Goal: Navigation & Orientation: Understand site structure

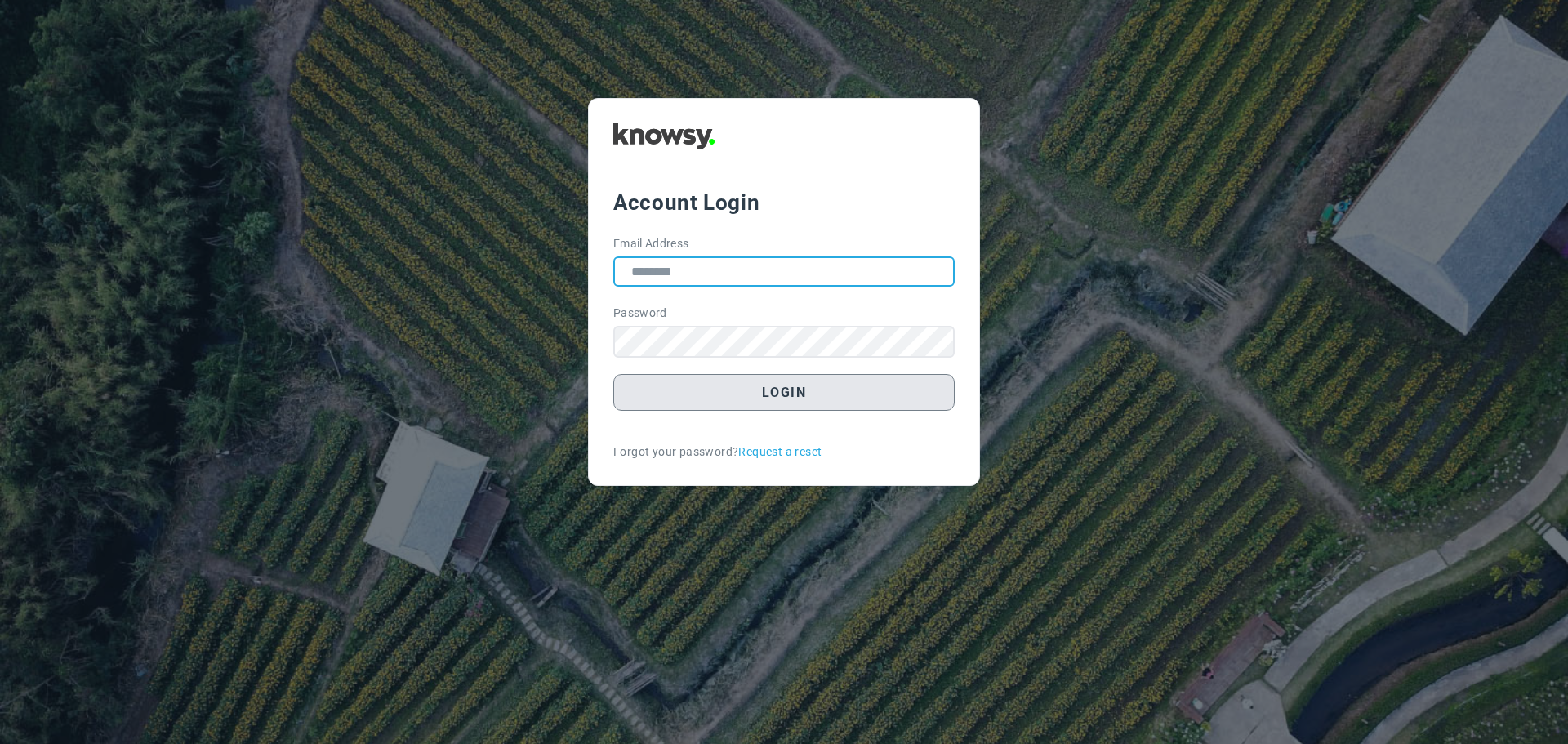
type input "**********"
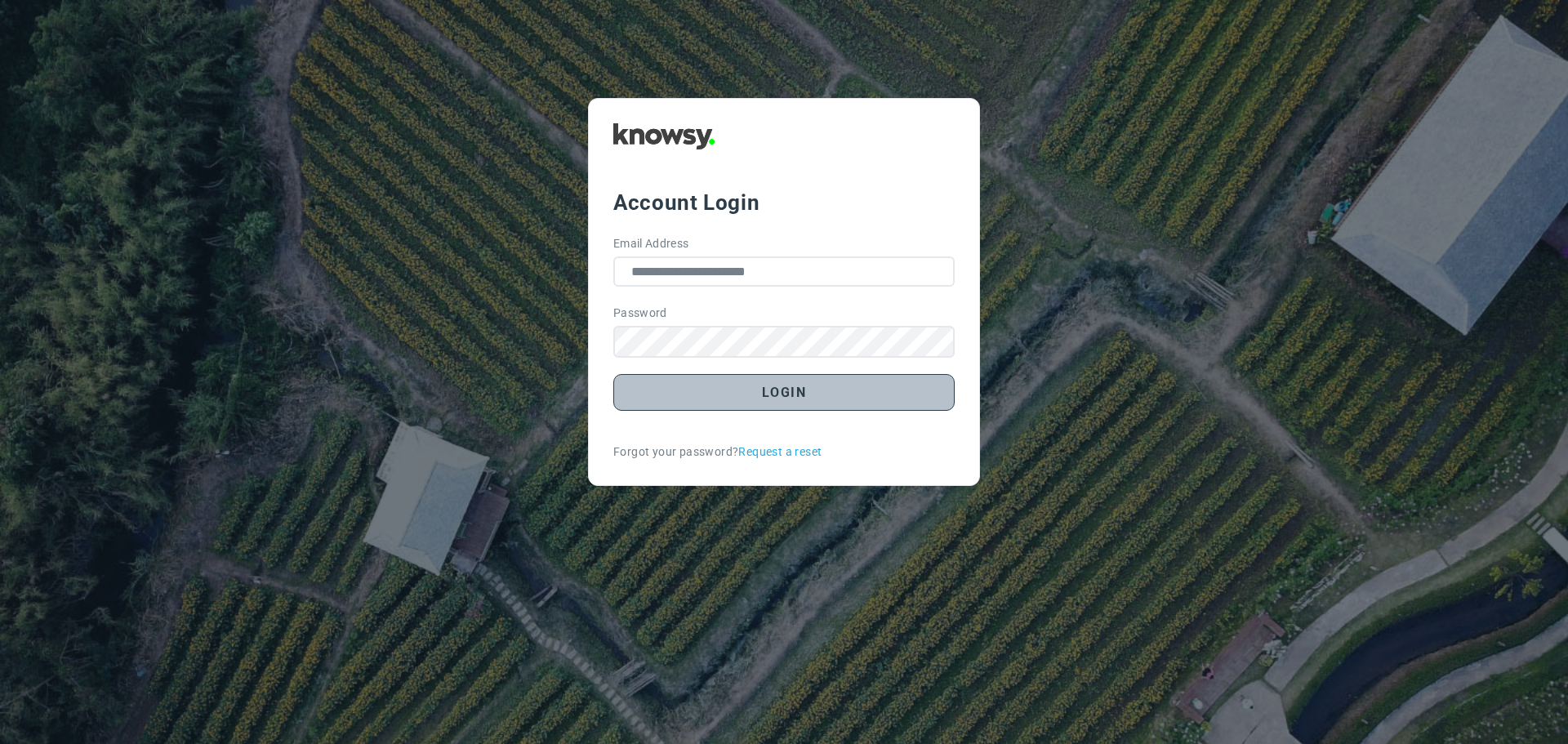
click at [764, 396] on button "Login" at bounding box center [784, 392] width 342 height 37
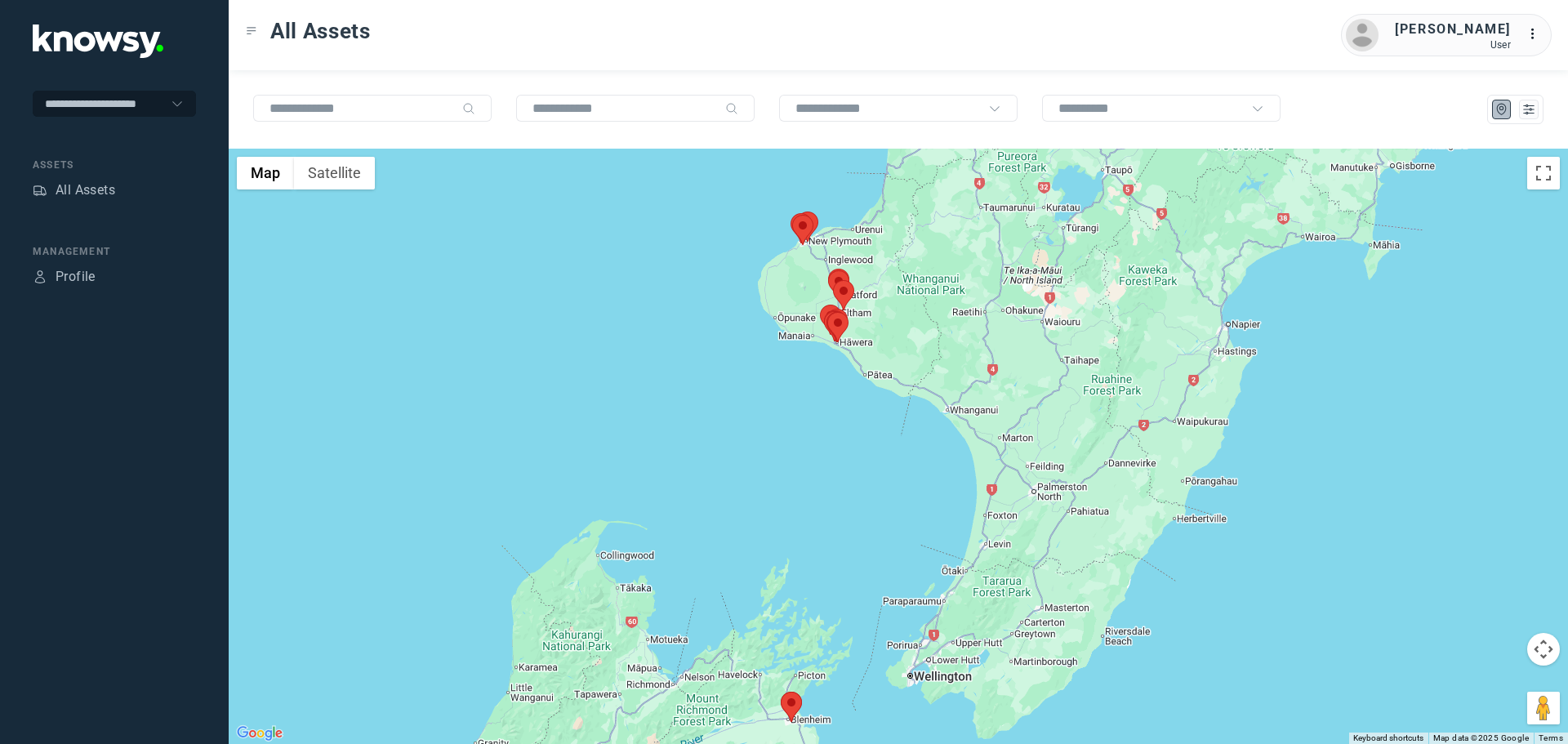
drag, startPoint x: 936, startPoint y: 268, endPoint x: 851, endPoint y: 307, distance: 93.5
click at [851, 307] on div at bounding box center [898, 446] width 1339 height 595
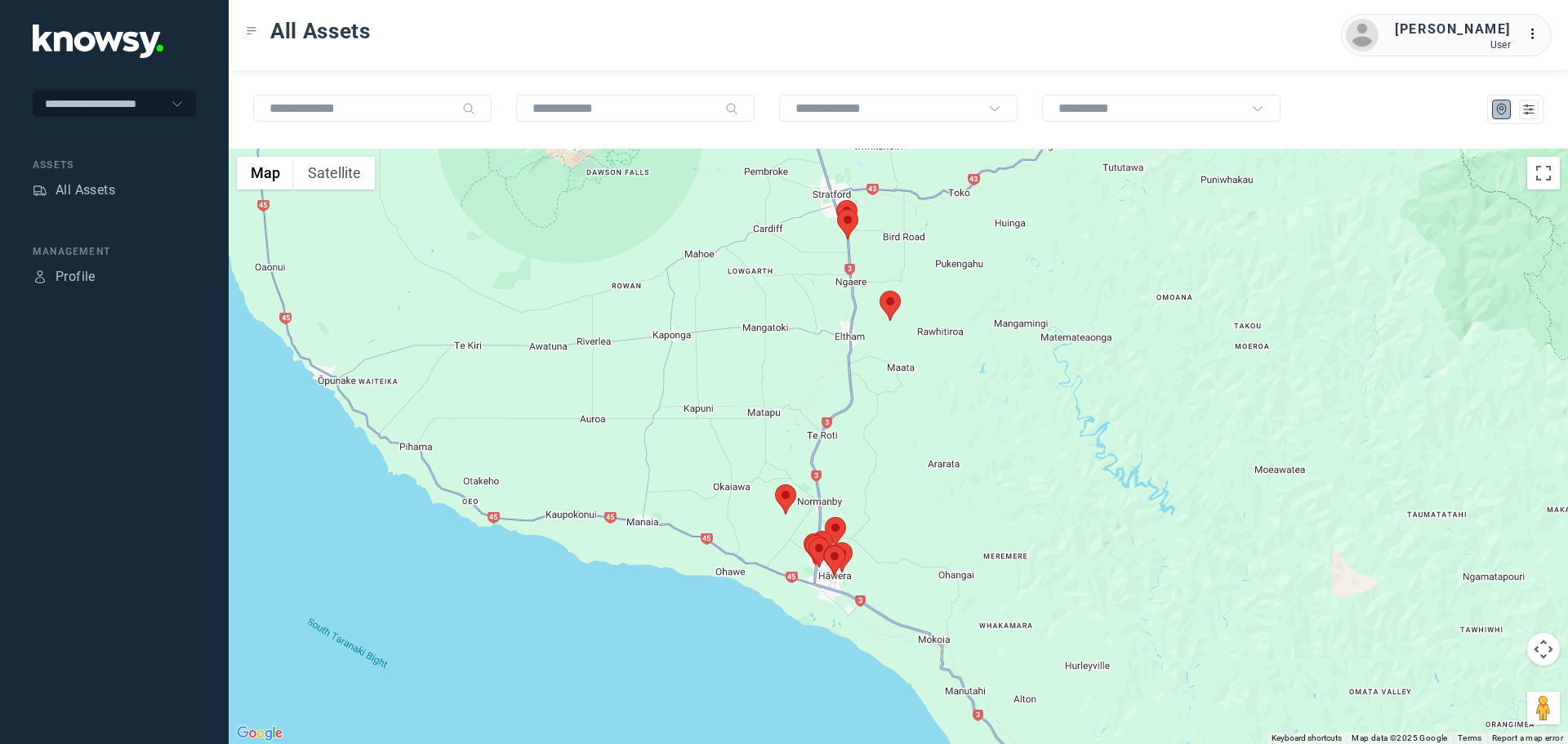
drag, startPoint x: 841, startPoint y: 272, endPoint x: 855, endPoint y: 383, distance: 111.9
click at [855, 383] on div at bounding box center [898, 446] width 1339 height 595
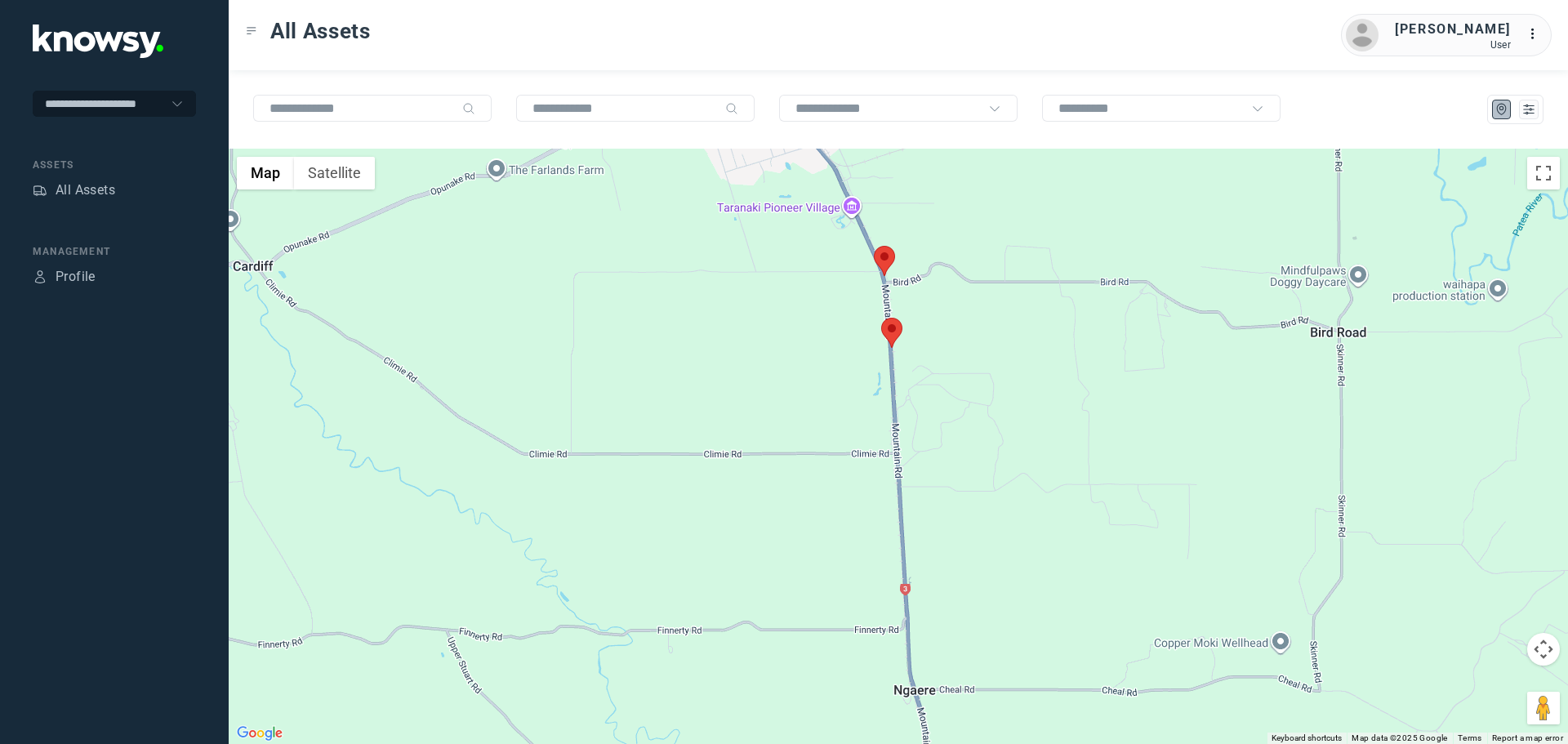
click at [873, 246] on area at bounding box center [873, 246] width 0 height 0
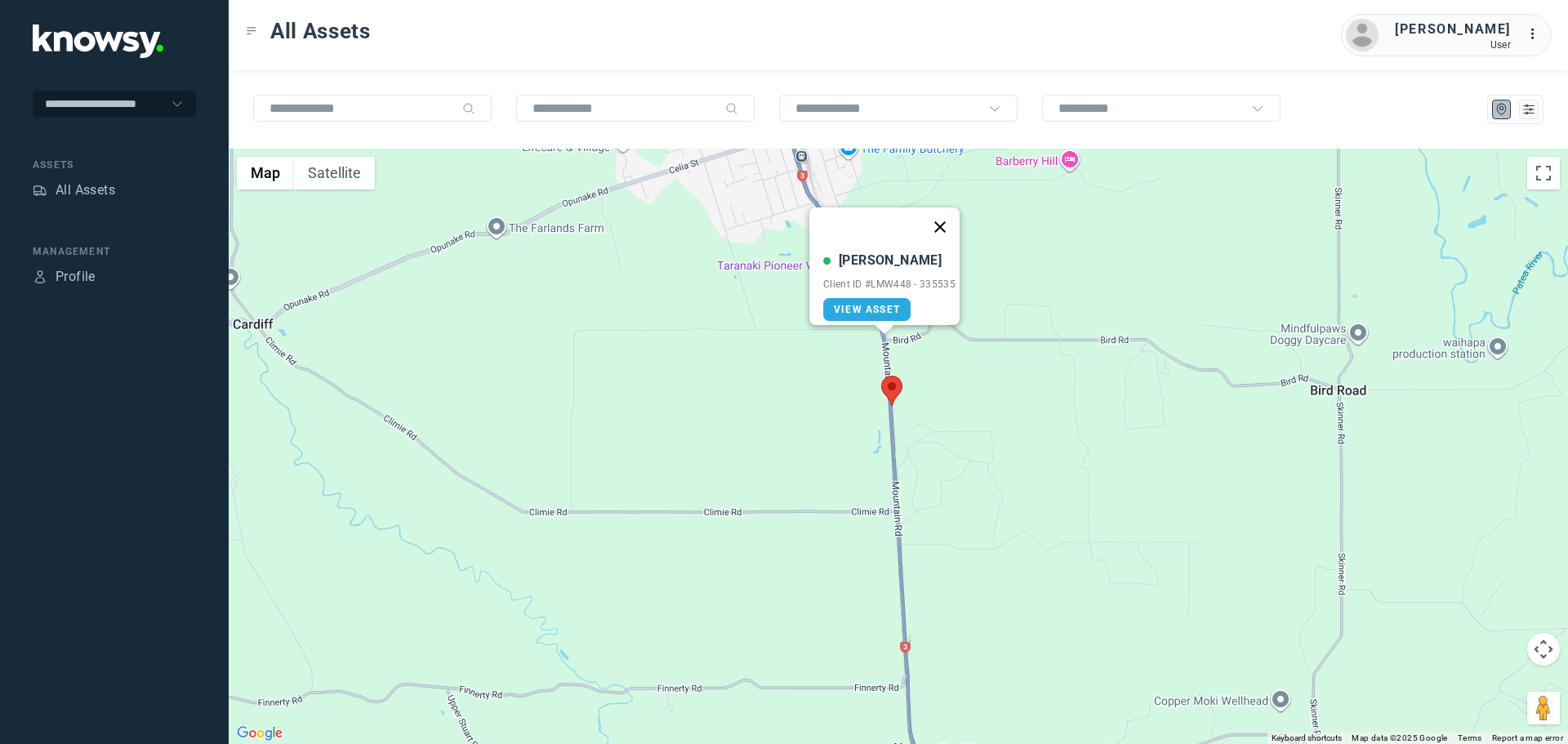
click at [950, 214] on button "Close" at bounding box center [940, 227] width 39 height 39
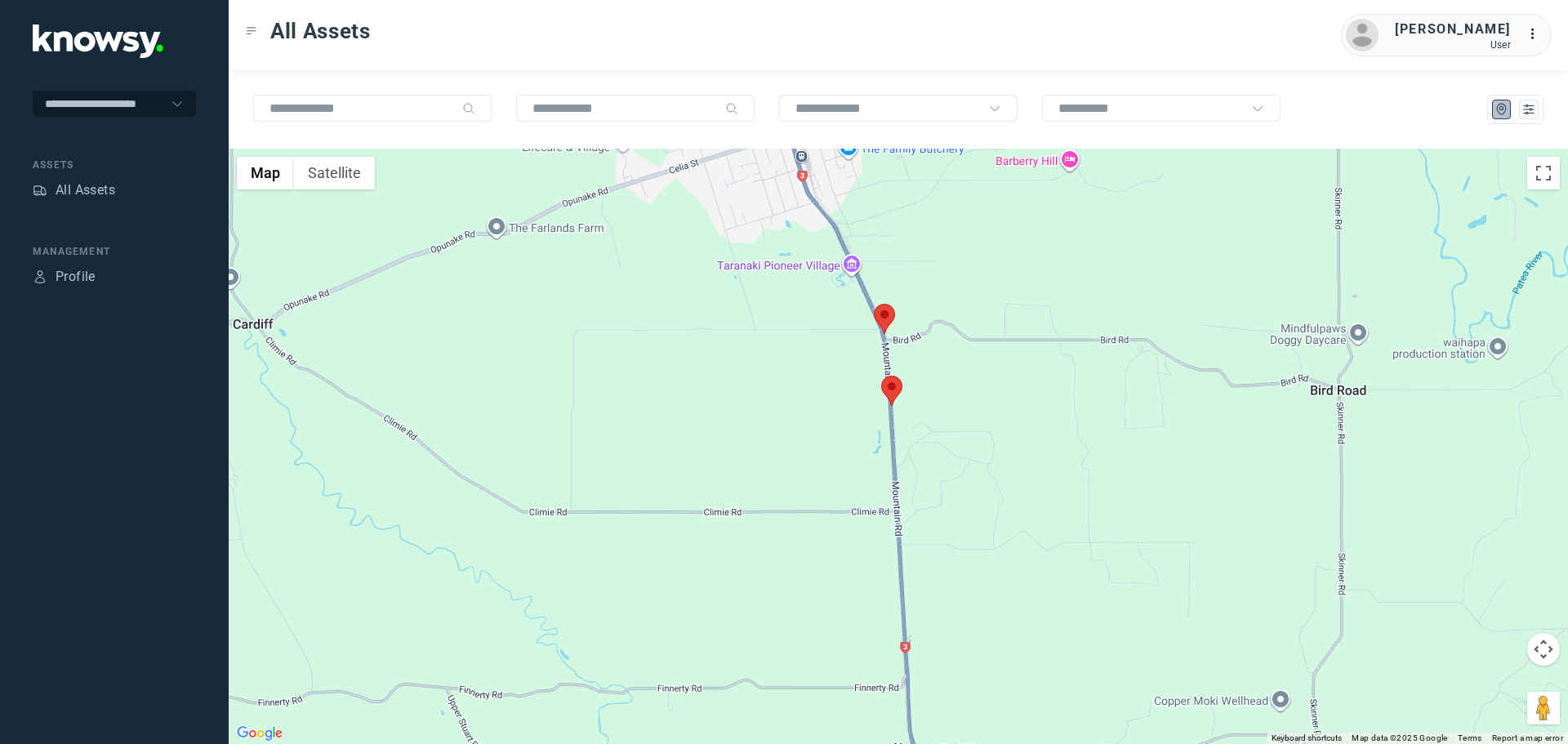
click at [881, 376] on area at bounding box center [881, 376] width 0 height 0
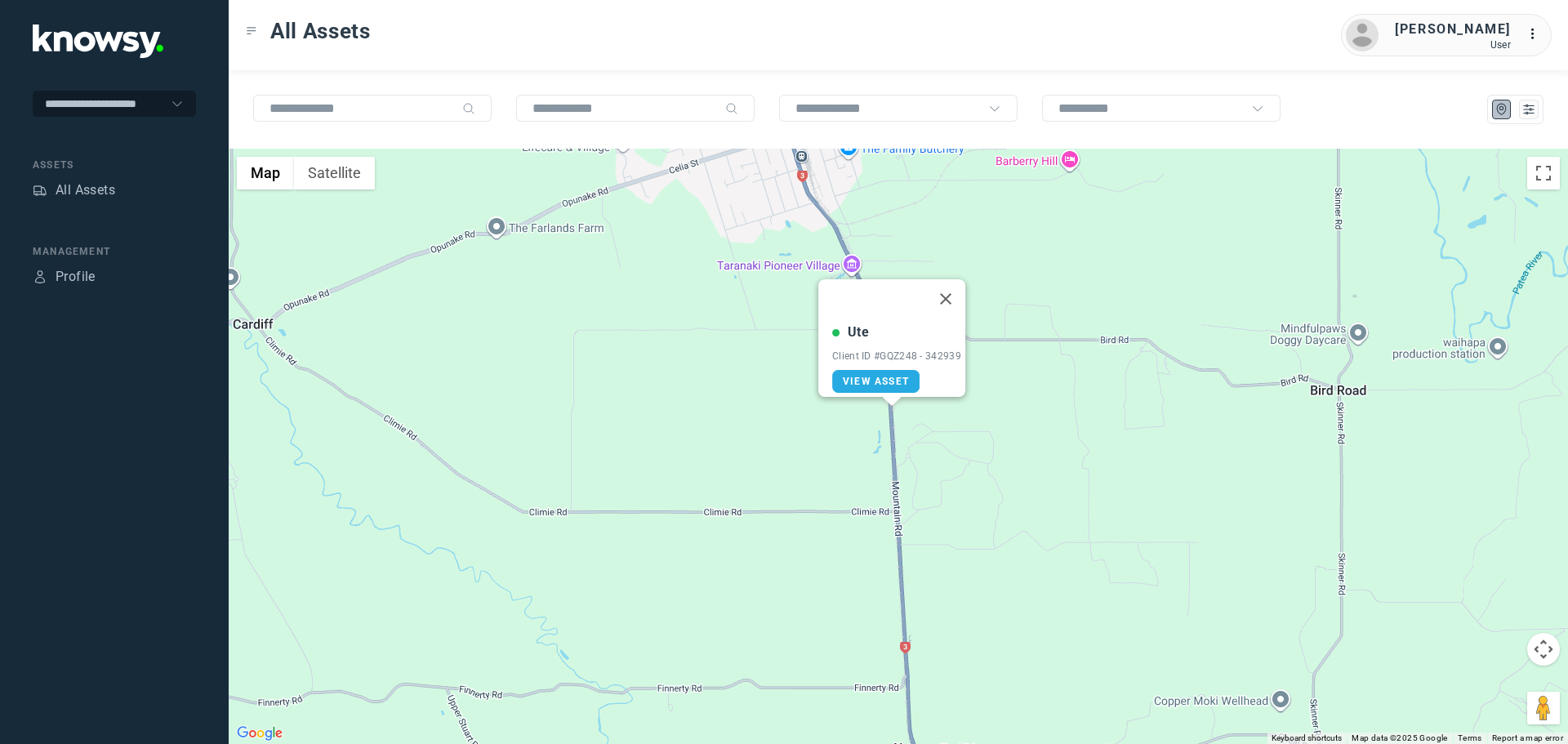
click at [954, 287] on button "Close" at bounding box center [945, 299] width 39 height 39
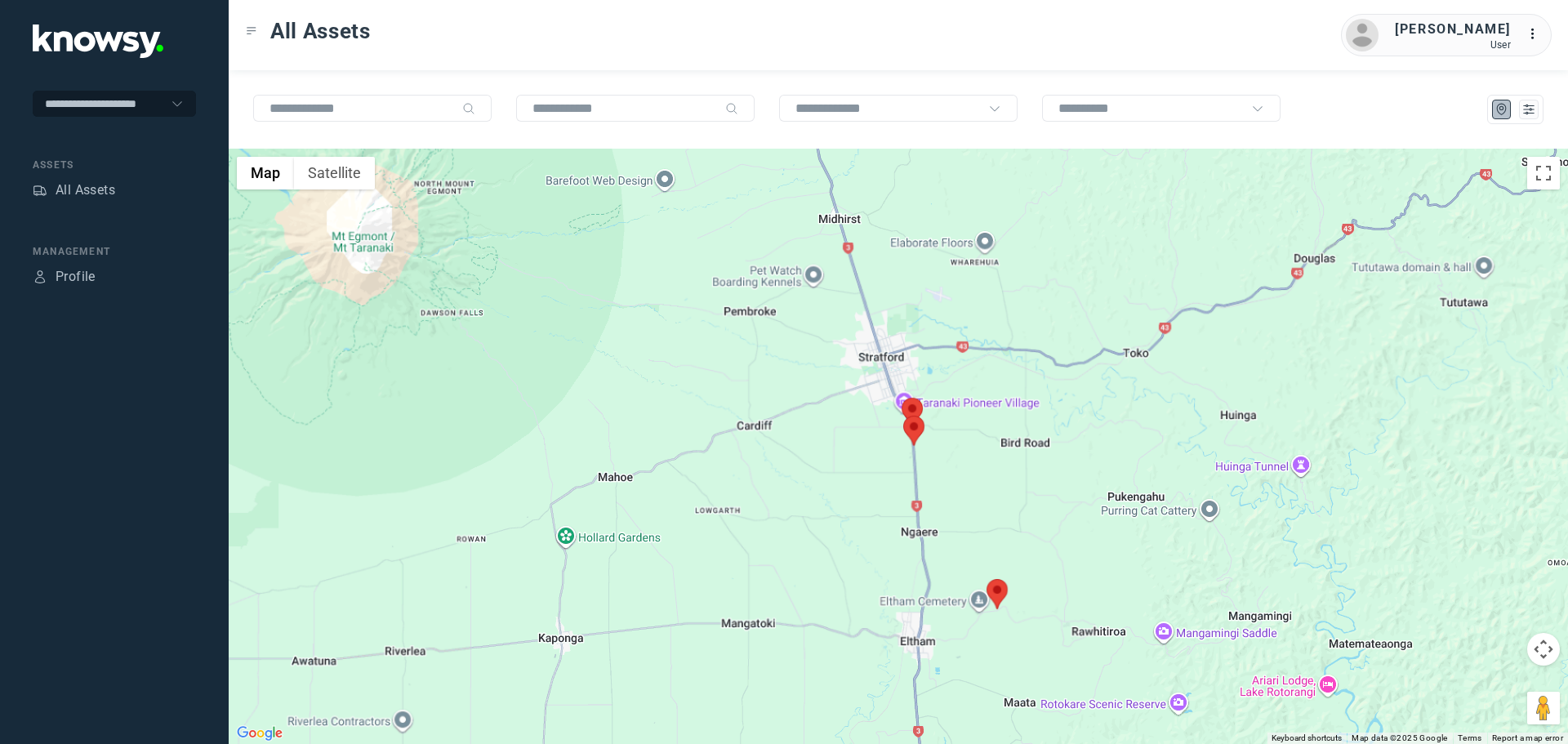
drag, startPoint x: 942, startPoint y: 648, endPoint x: 755, endPoint y: 389, distance: 319.5
click at [755, 391] on div "To navigate, press the arrow keys." at bounding box center [898, 446] width 1339 height 595
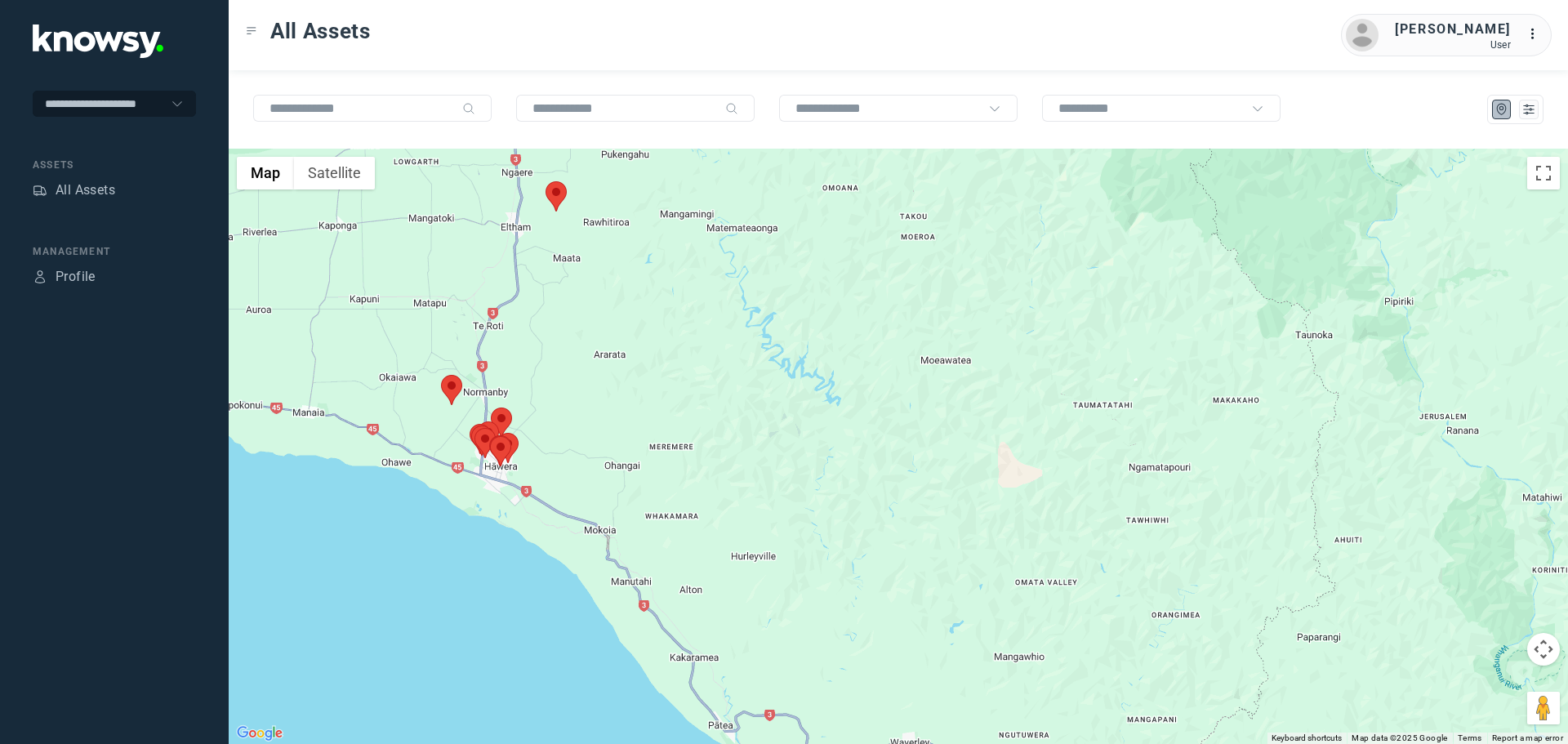
drag, startPoint x: 469, startPoint y: 436, endPoint x: 457, endPoint y: 358, distance: 78.9
click at [496, 358] on div at bounding box center [898, 446] width 1339 height 595
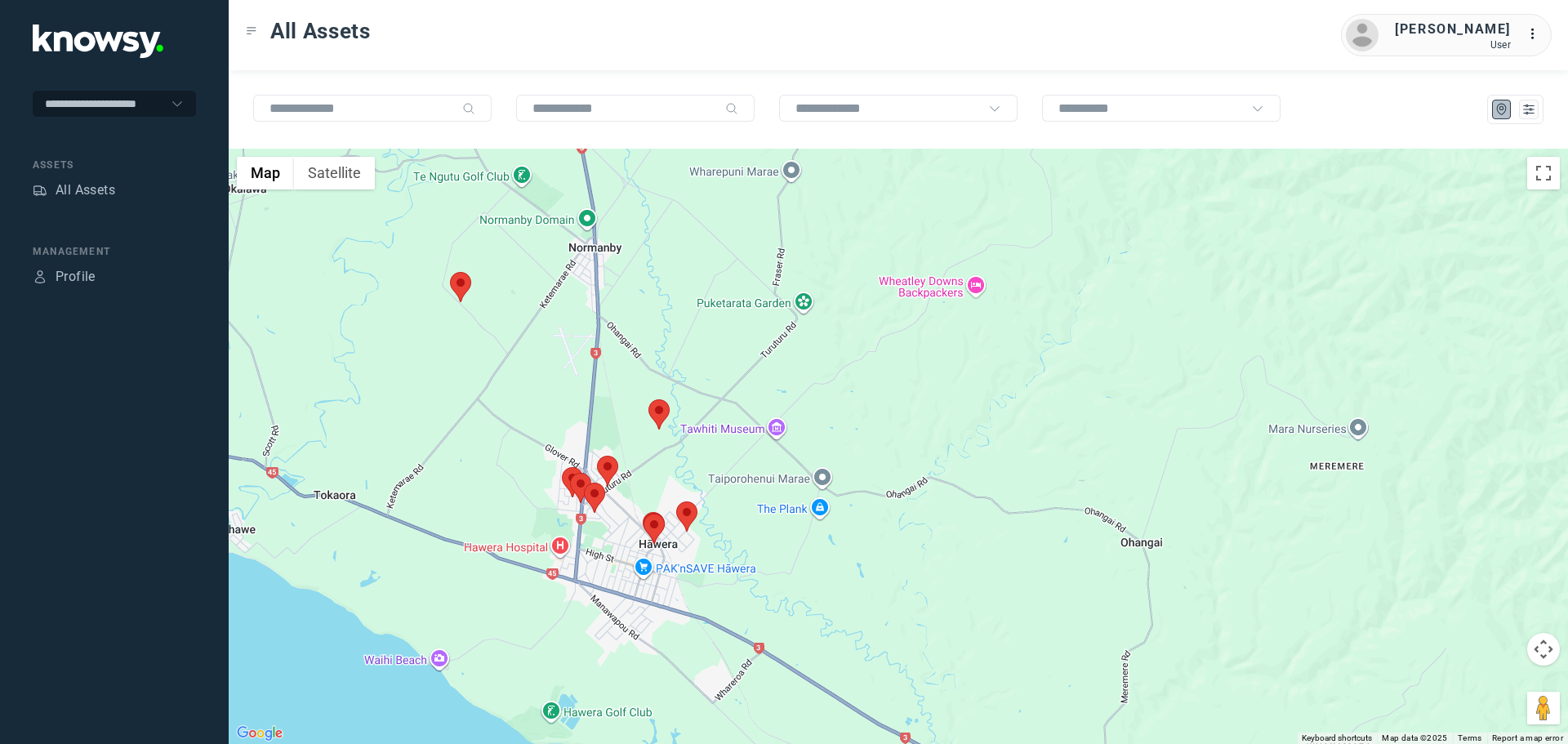
click at [450, 272] on area at bounding box center [450, 272] width 0 height 0
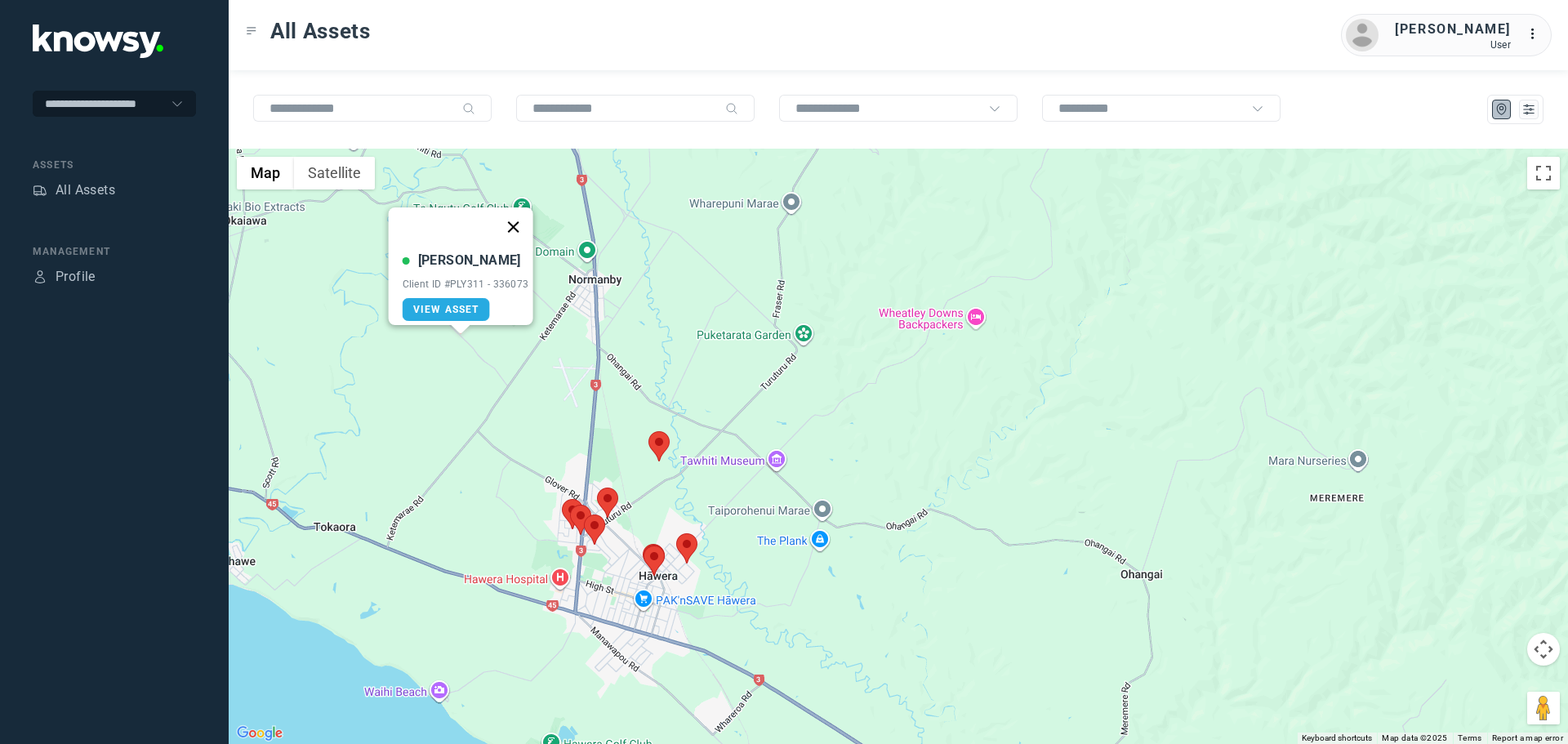
click at [519, 218] on button "Close" at bounding box center [513, 227] width 39 height 39
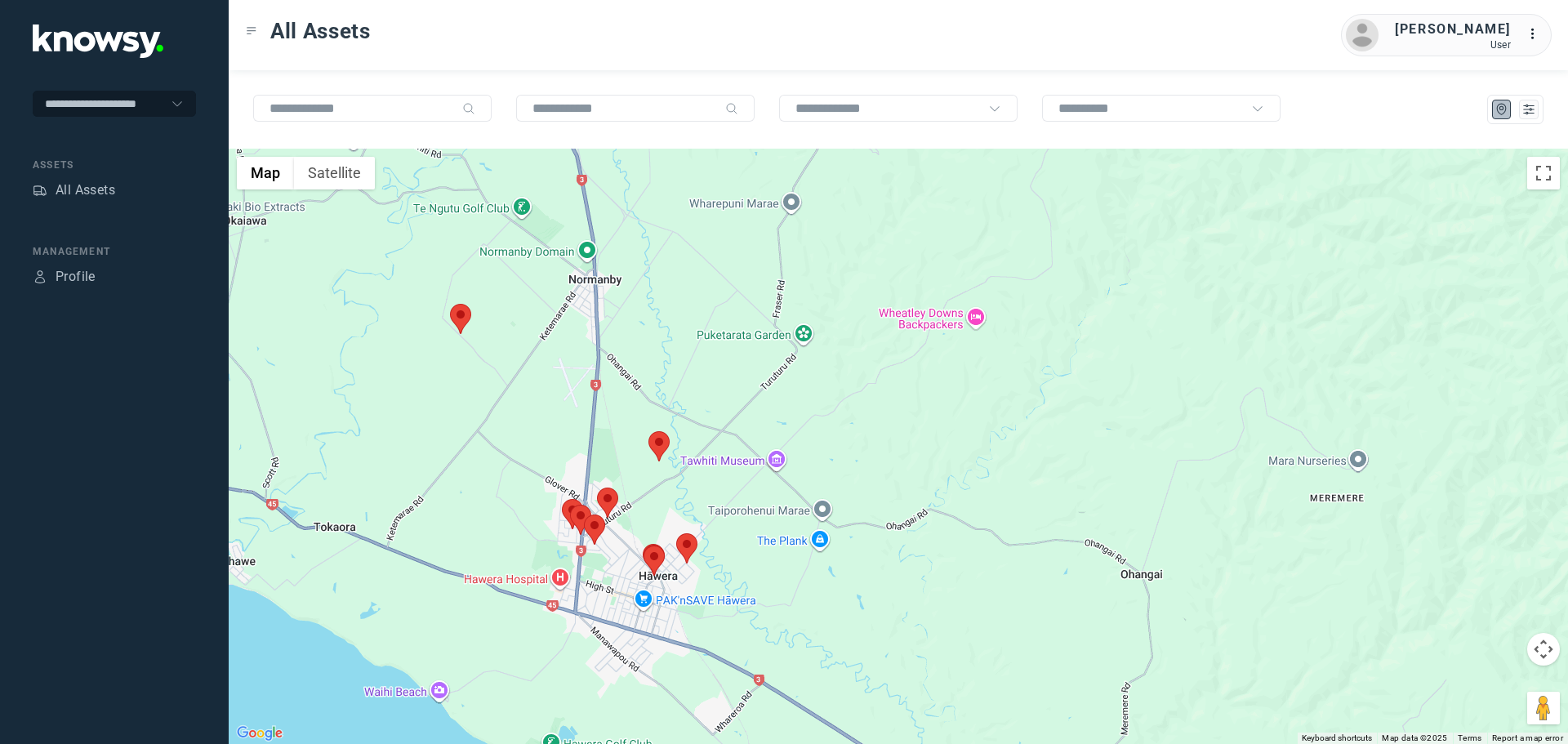
drag, startPoint x: 647, startPoint y: 562, endPoint x: 641, endPoint y: 465, distance: 97.2
click at [643, 545] on area at bounding box center [643, 545] width 0 height 0
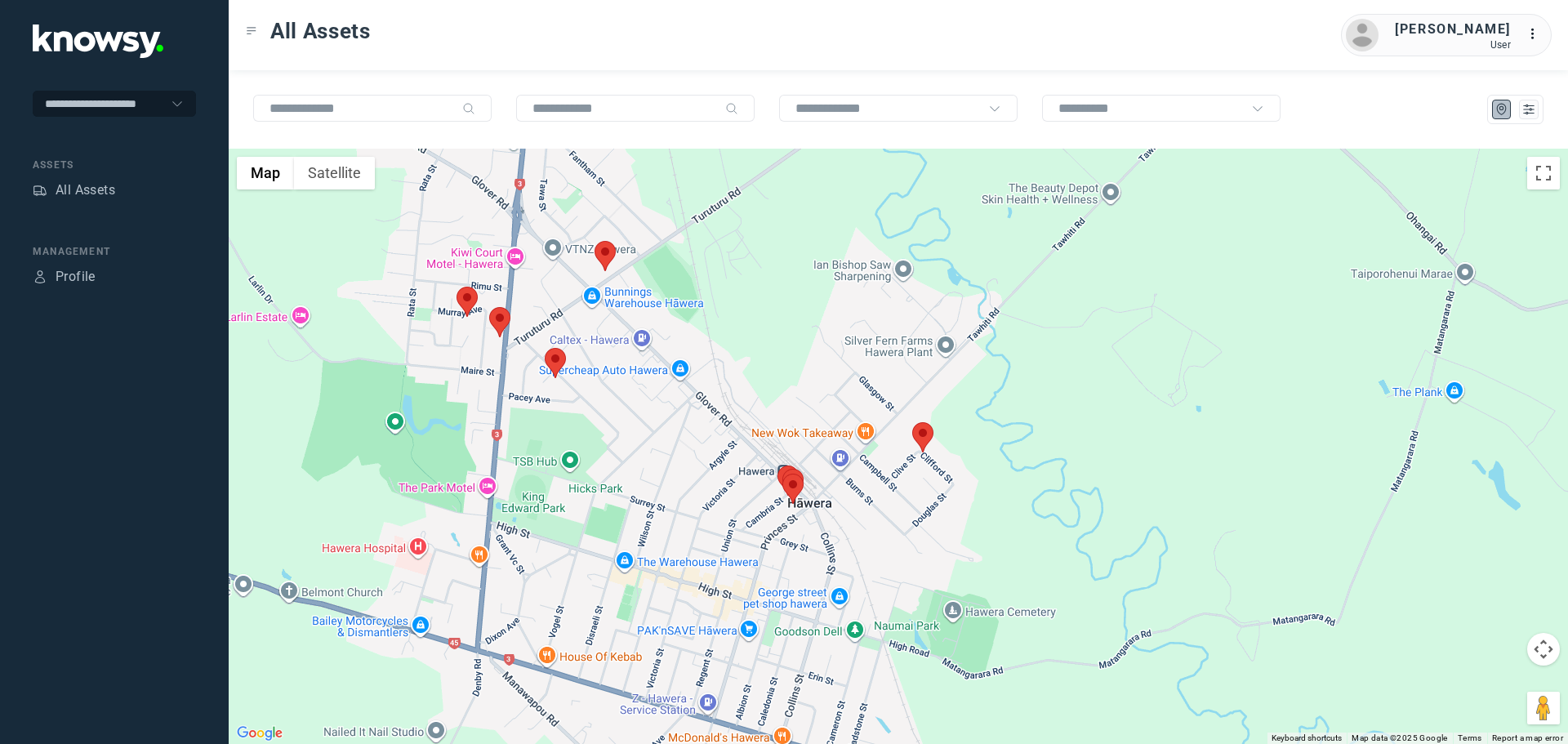
drag, startPoint x: 522, startPoint y: 410, endPoint x: 690, endPoint y: 473, distance: 179.4
click at [690, 473] on div "To navigate, press the arrow keys." at bounding box center [898, 446] width 1339 height 595
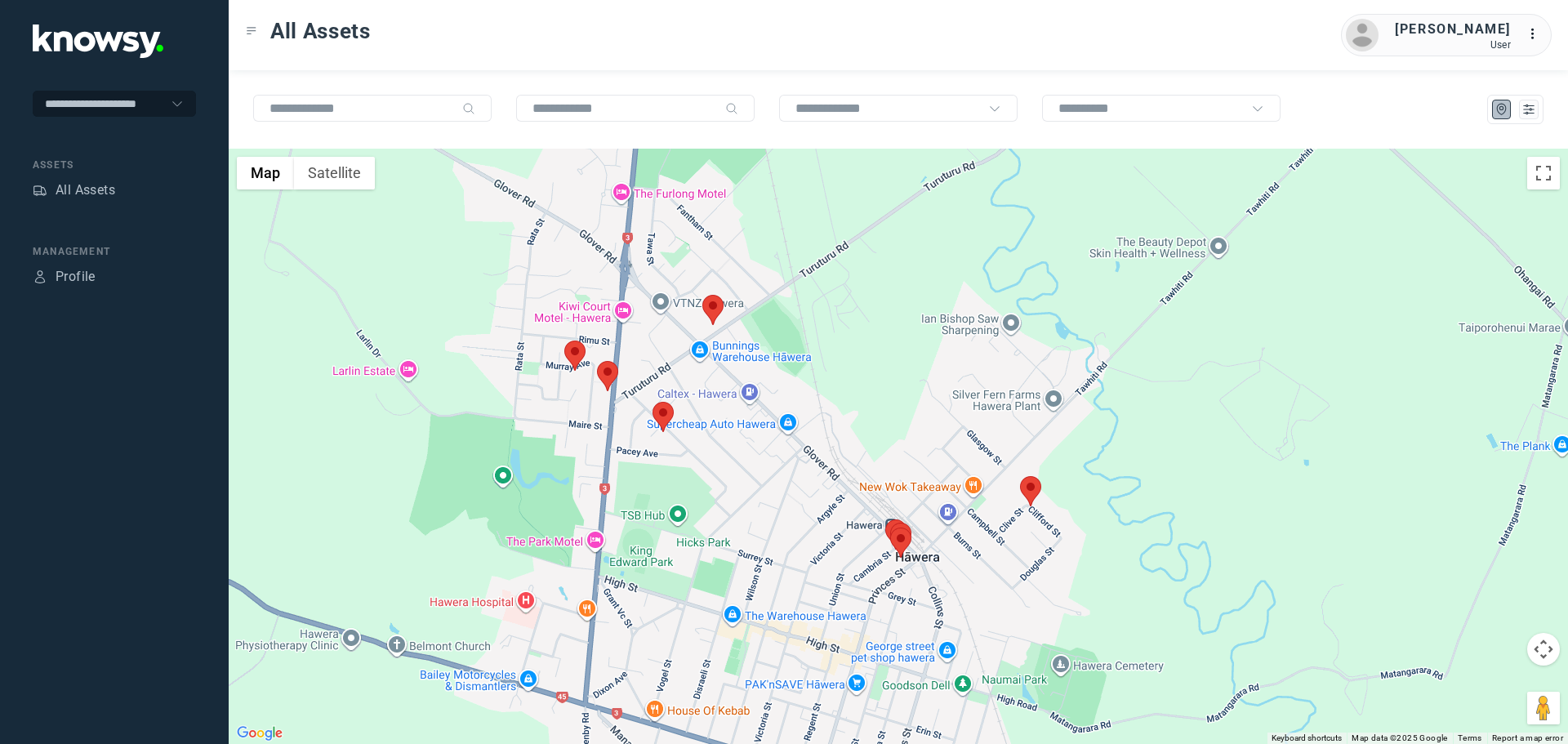
click at [564, 341] on area at bounding box center [564, 341] width 0 height 0
click at [633, 251] on button "Close" at bounding box center [628, 264] width 39 height 39
click at [597, 360] on area at bounding box center [597, 360] width 0 height 0
click at [671, 275] on button "Close" at bounding box center [660, 284] width 39 height 39
click at [653, 402] on area at bounding box center [653, 402] width 0 height 0
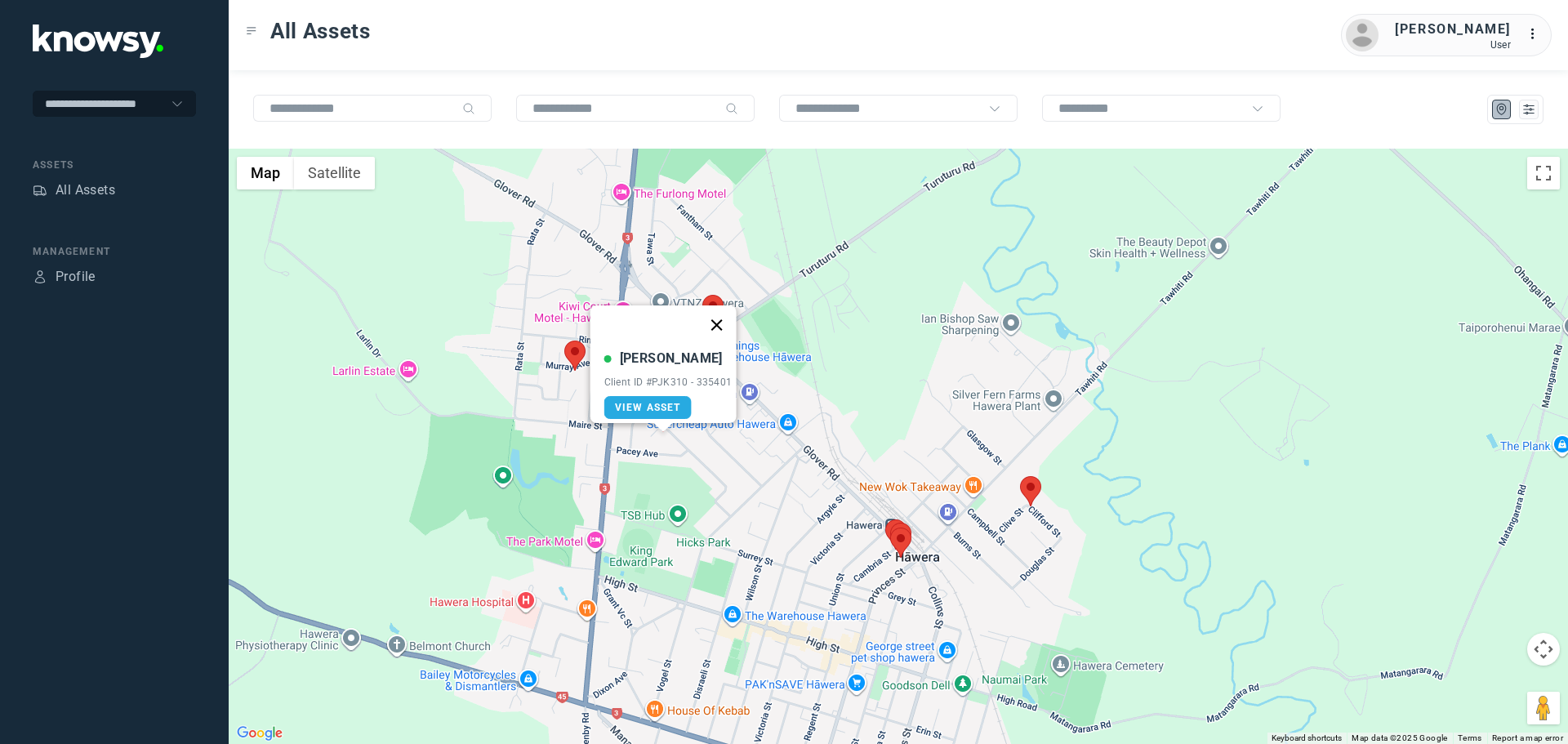
click at [720, 317] on button "Close" at bounding box center [716, 325] width 39 height 39
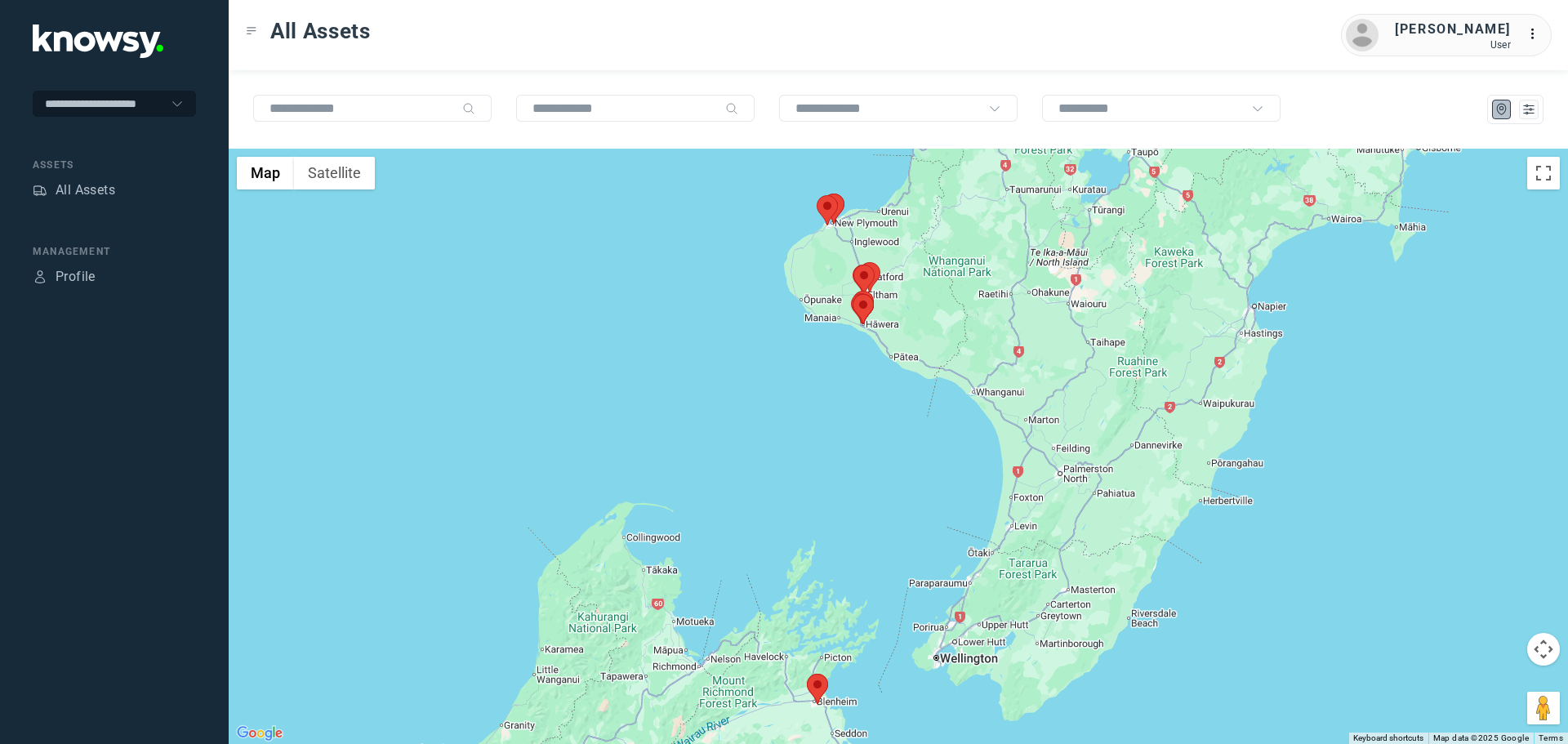
drag, startPoint x: 921, startPoint y: 269, endPoint x: 837, endPoint y: 298, distance: 88.9
click at [844, 464] on div "To navigate, press the arrow keys." at bounding box center [1513, 464] width 1339 height 0
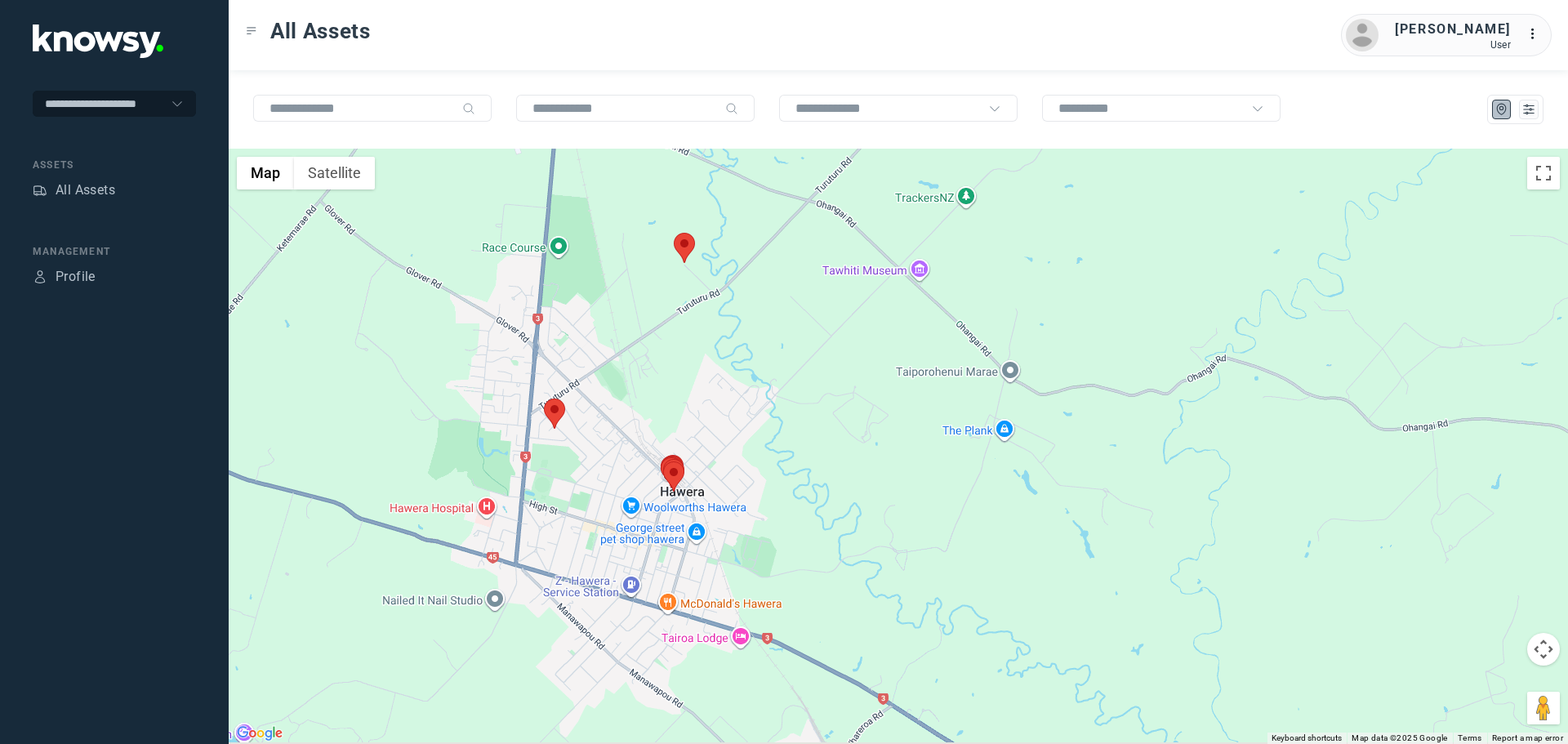
drag, startPoint x: 671, startPoint y: 412, endPoint x: 648, endPoint y: 360, distance: 56.9
click at [648, 360] on div "To navigate, press the arrow keys." at bounding box center [898, 446] width 1339 height 595
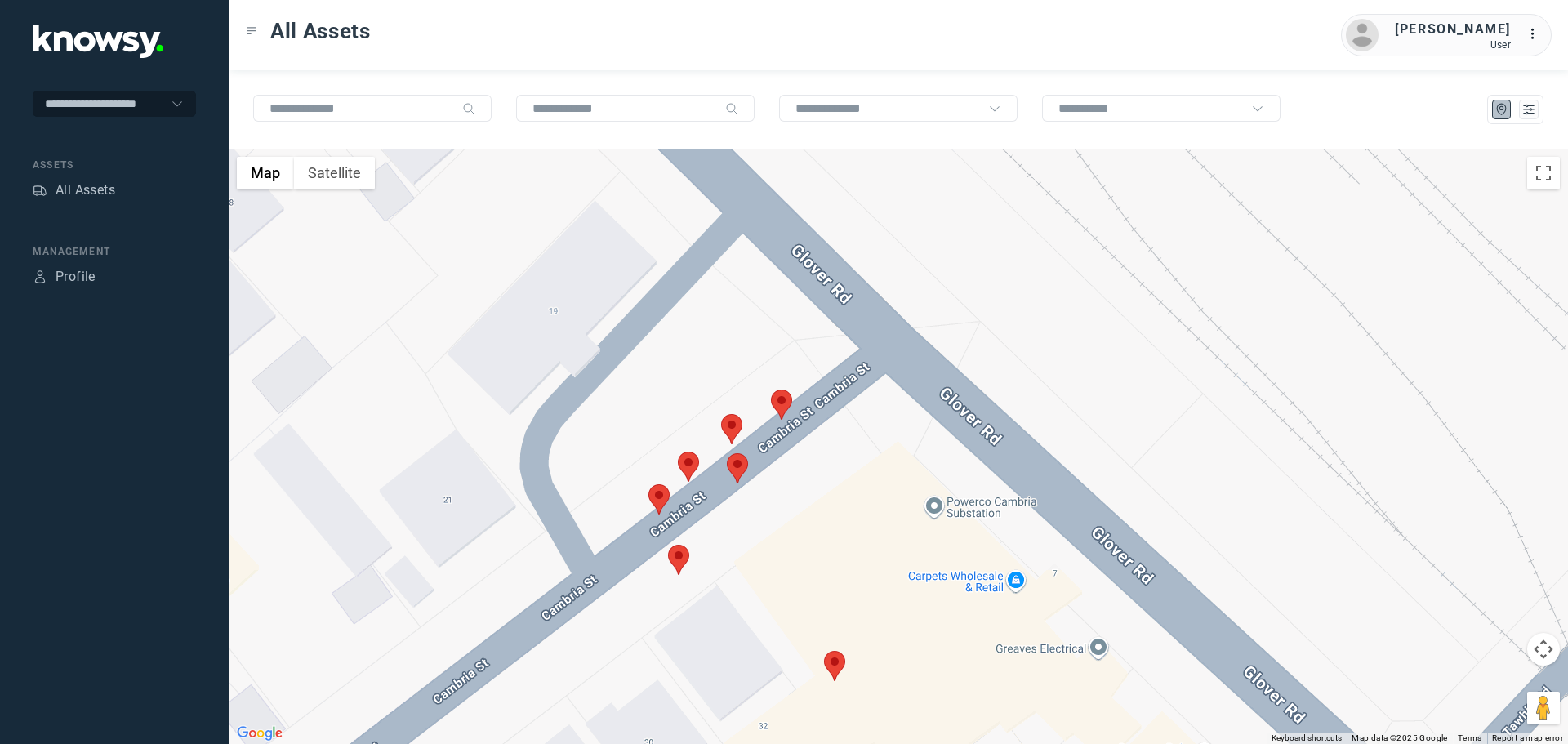
click at [721, 414] on area at bounding box center [721, 414] width 0 height 0
drag, startPoint x: 790, startPoint y: 323, endPoint x: 795, endPoint y: 342, distance: 19.6
click at [790, 323] on button "Close" at bounding box center [785, 337] width 39 height 39
click at [771, 390] on area at bounding box center [771, 390] width 0 height 0
click at [844, 299] on button "Close" at bounding box center [835, 312] width 39 height 39
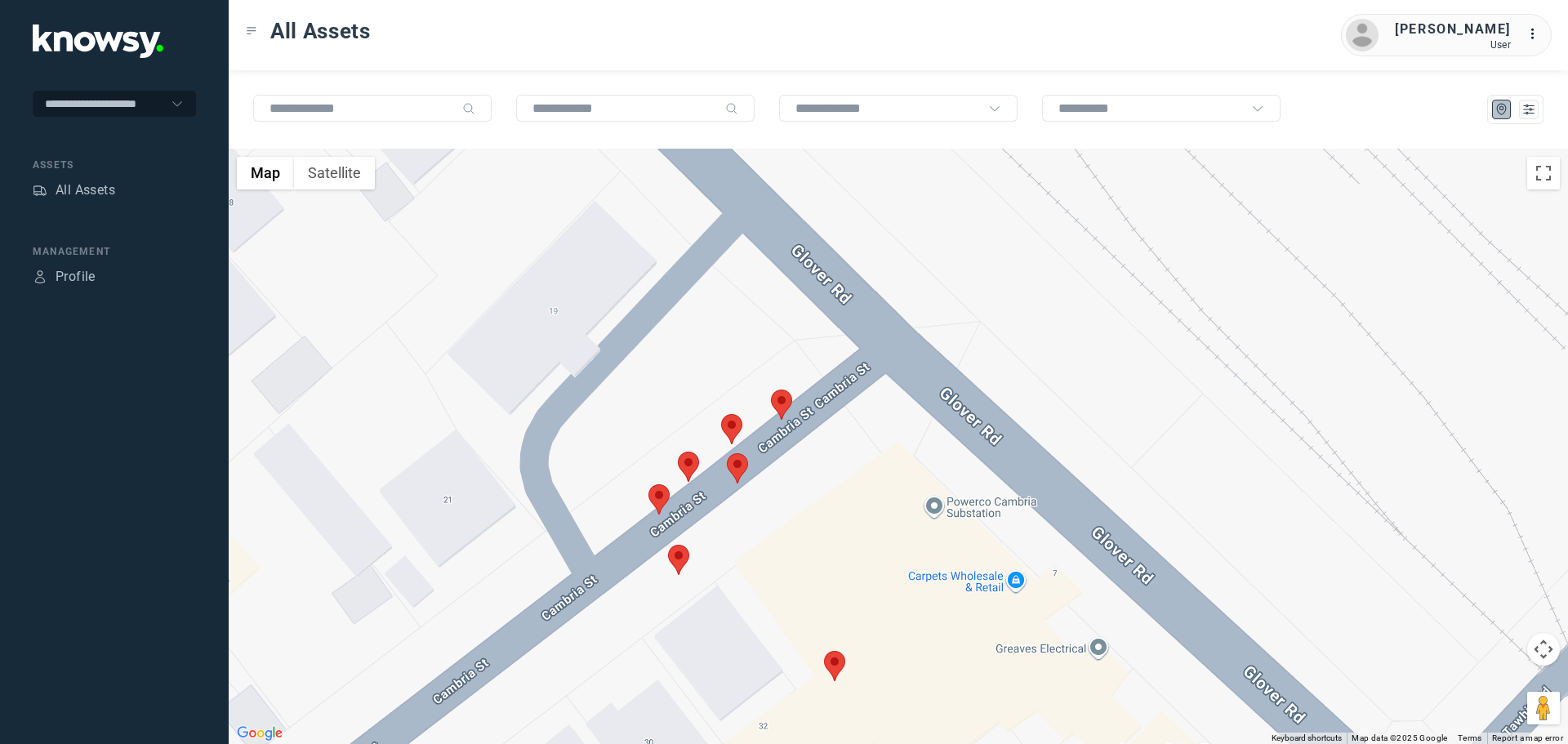
click at [677, 451] on area at bounding box center [677, 451] width 0 height 0
click at [748, 363] on button "Close" at bounding box center [742, 375] width 39 height 39
click at [721, 414] on area at bounding box center [721, 414] width 0 height 0
click at [797, 322] on button "Close" at bounding box center [785, 337] width 39 height 39
click at [648, 484] on area at bounding box center [648, 484] width 0 height 0
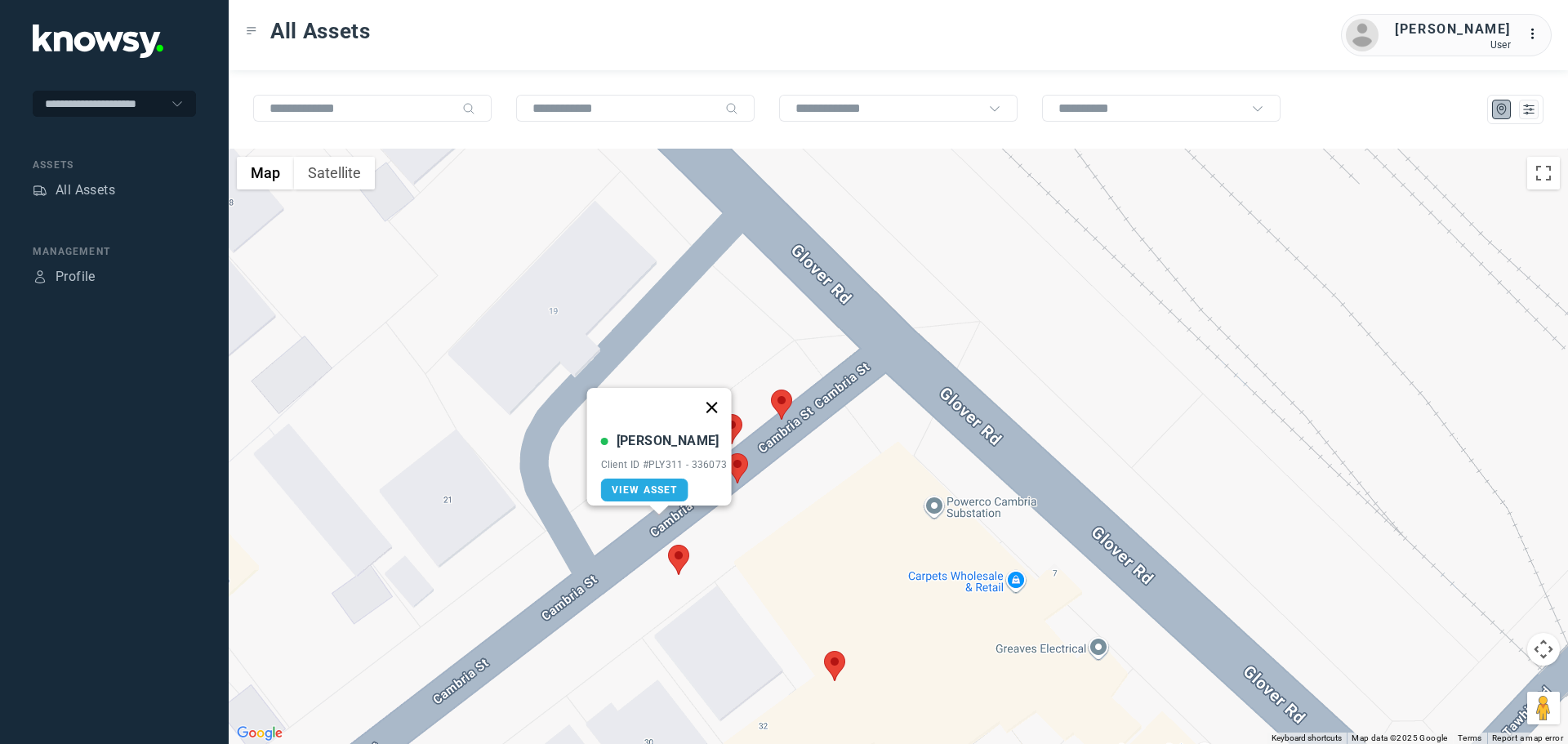
click at [719, 398] on button "Close" at bounding box center [712, 408] width 39 height 39
